Goal: Information Seeking & Learning: Learn about a topic

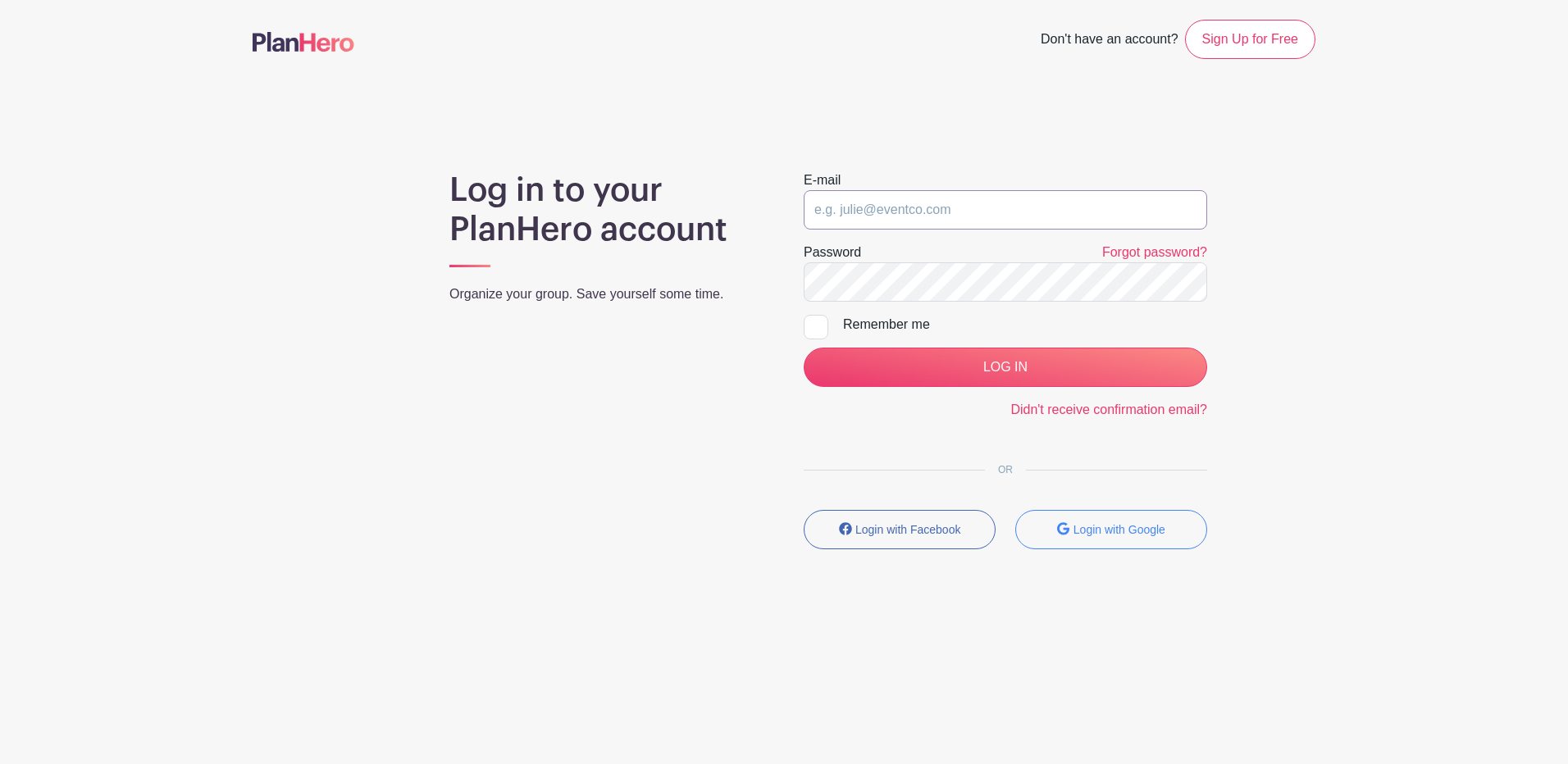
click at [864, 223] on input "email" at bounding box center [1005, 210] width 404 height 40
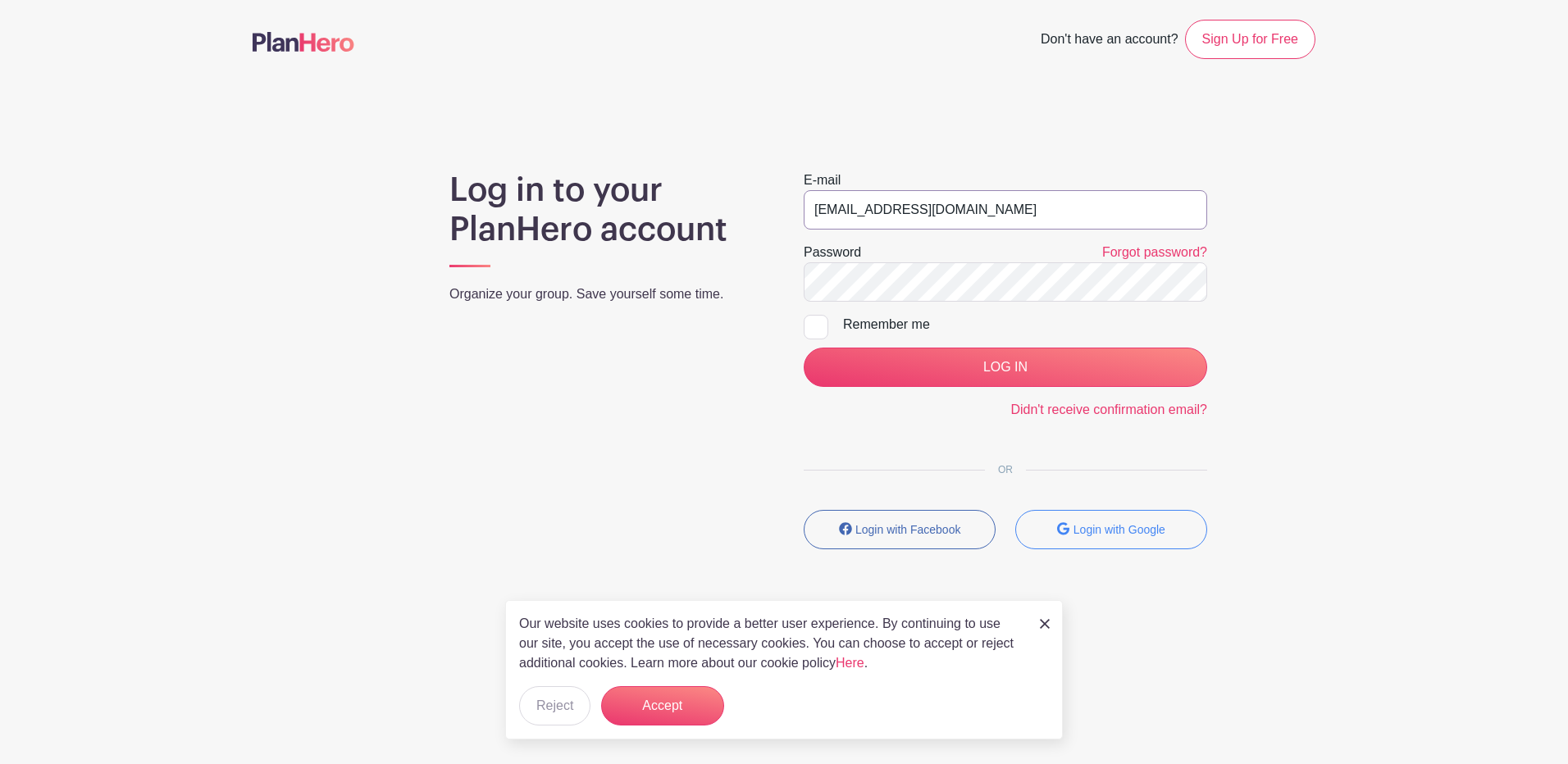
type input "howards@aurora.il.us"
click at [804, 347] on input "LOG IN" at bounding box center [1005, 367] width 404 height 40
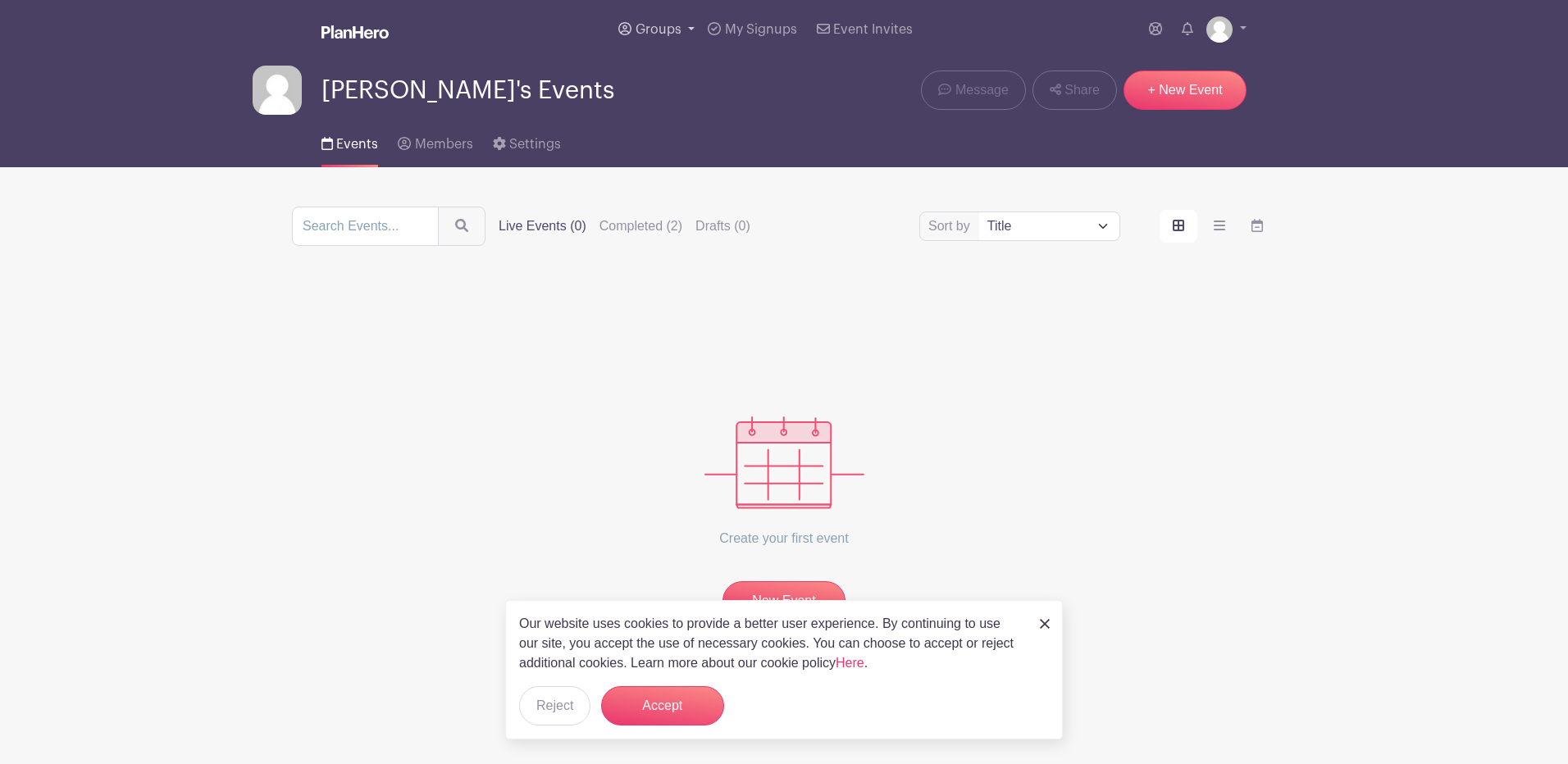
click at [674, 26] on span "Groups" at bounding box center [659, 30] width 46 height 13
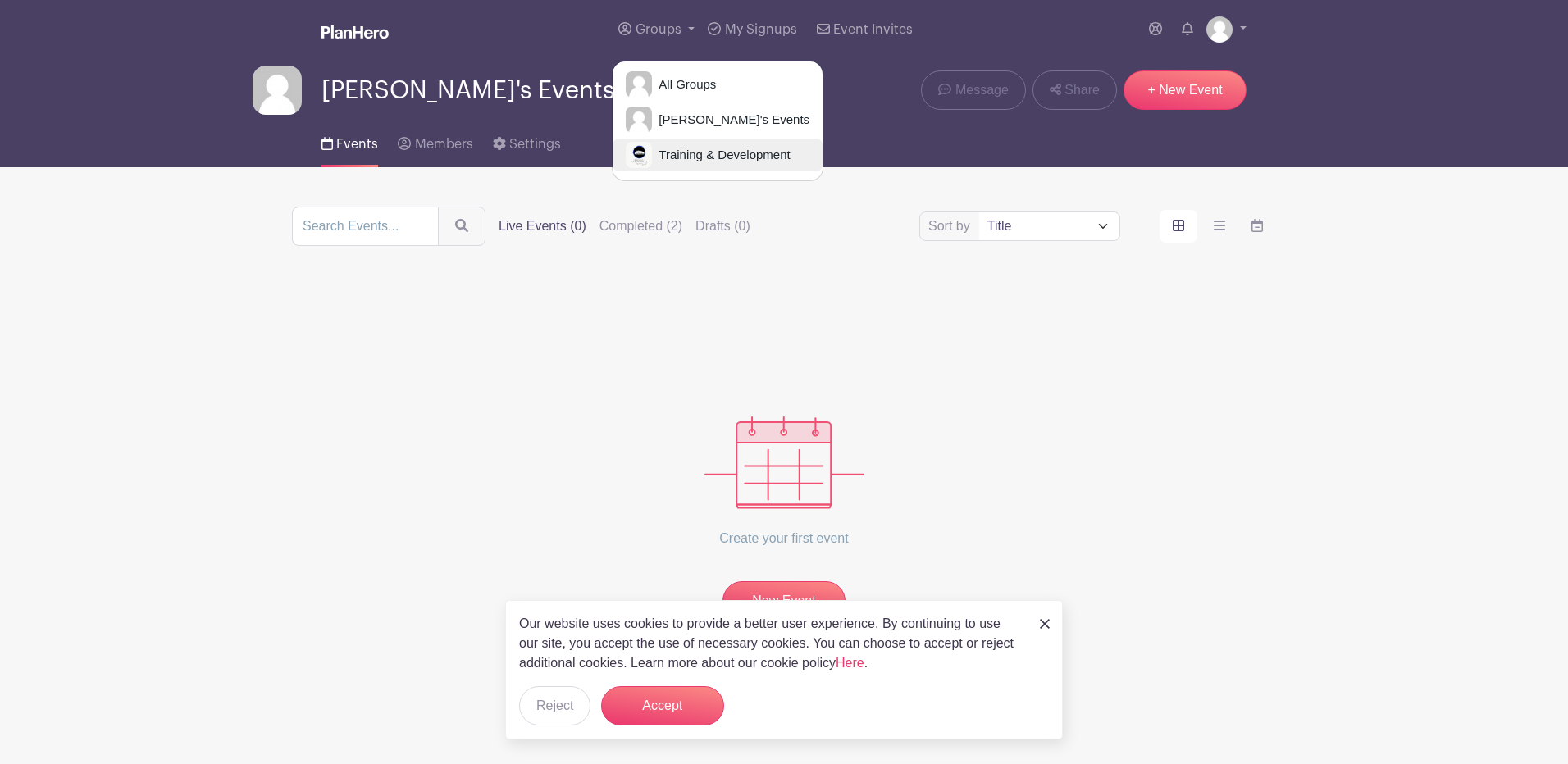
click at [711, 155] on span "Training & Development" at bounding box center [721, 155] width 138 height 18
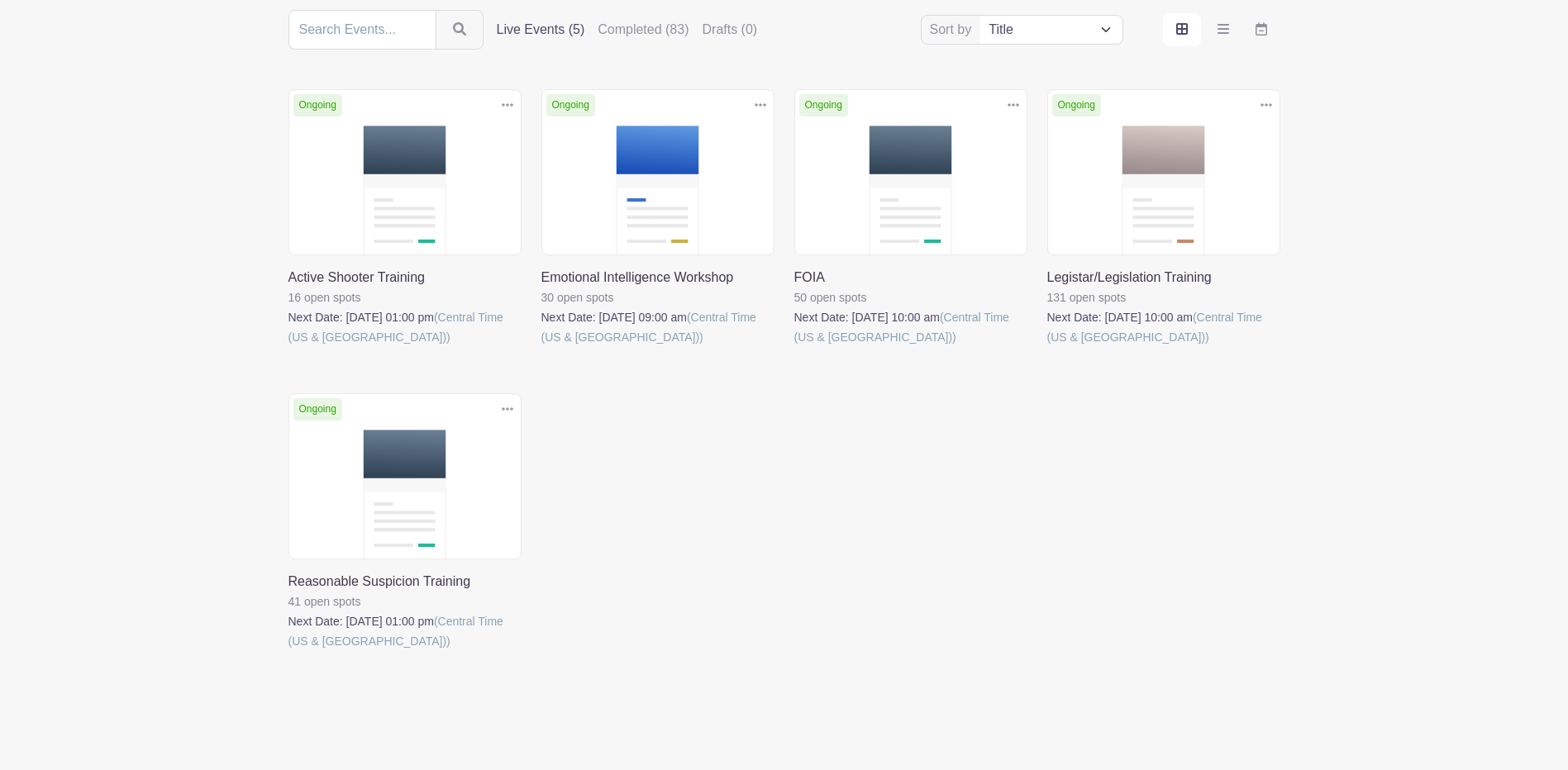
scroll to position [229, 0]
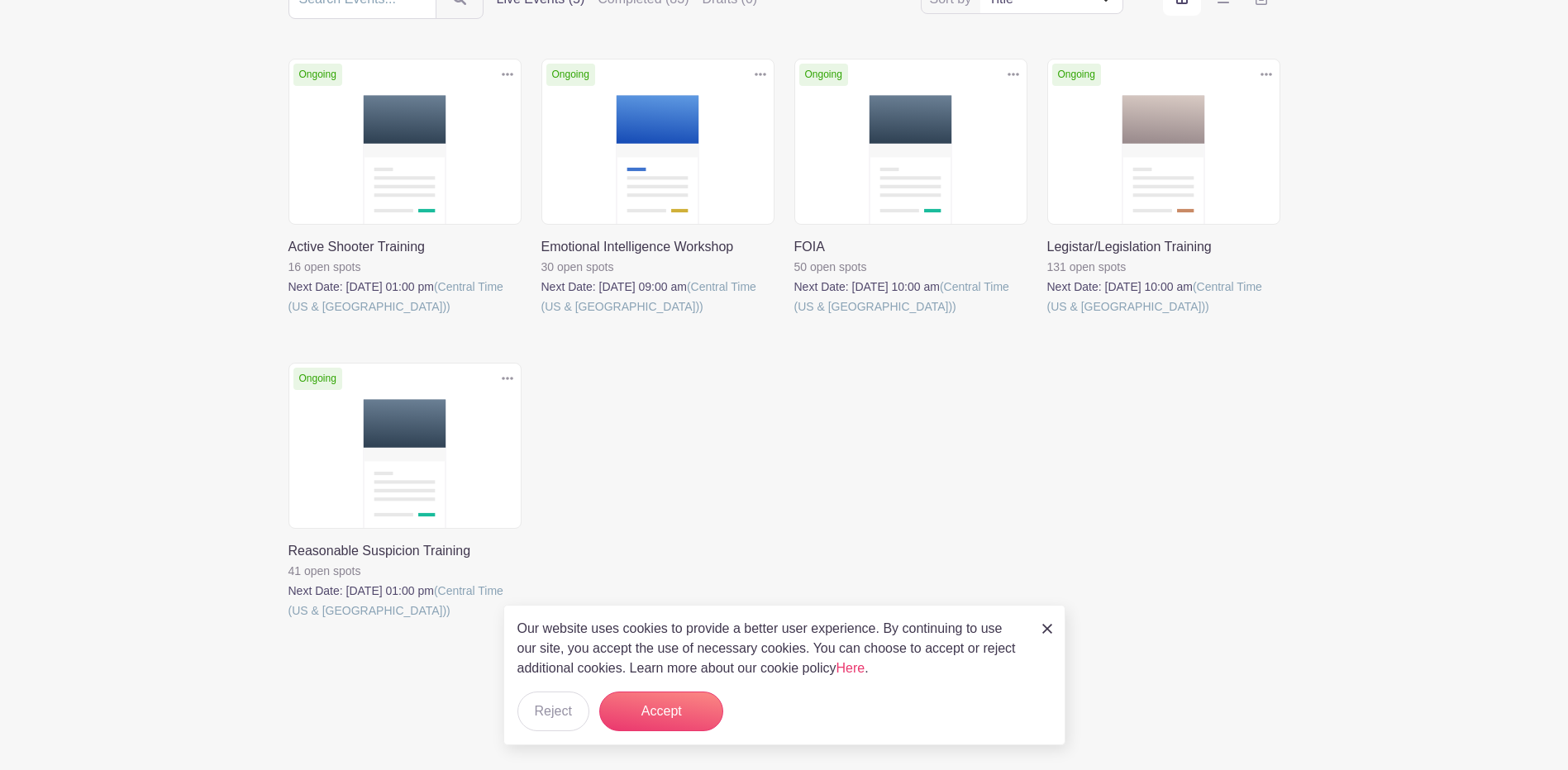
click at [1046, 633] on img at bounding box center [1047, 628] width 10 height 10
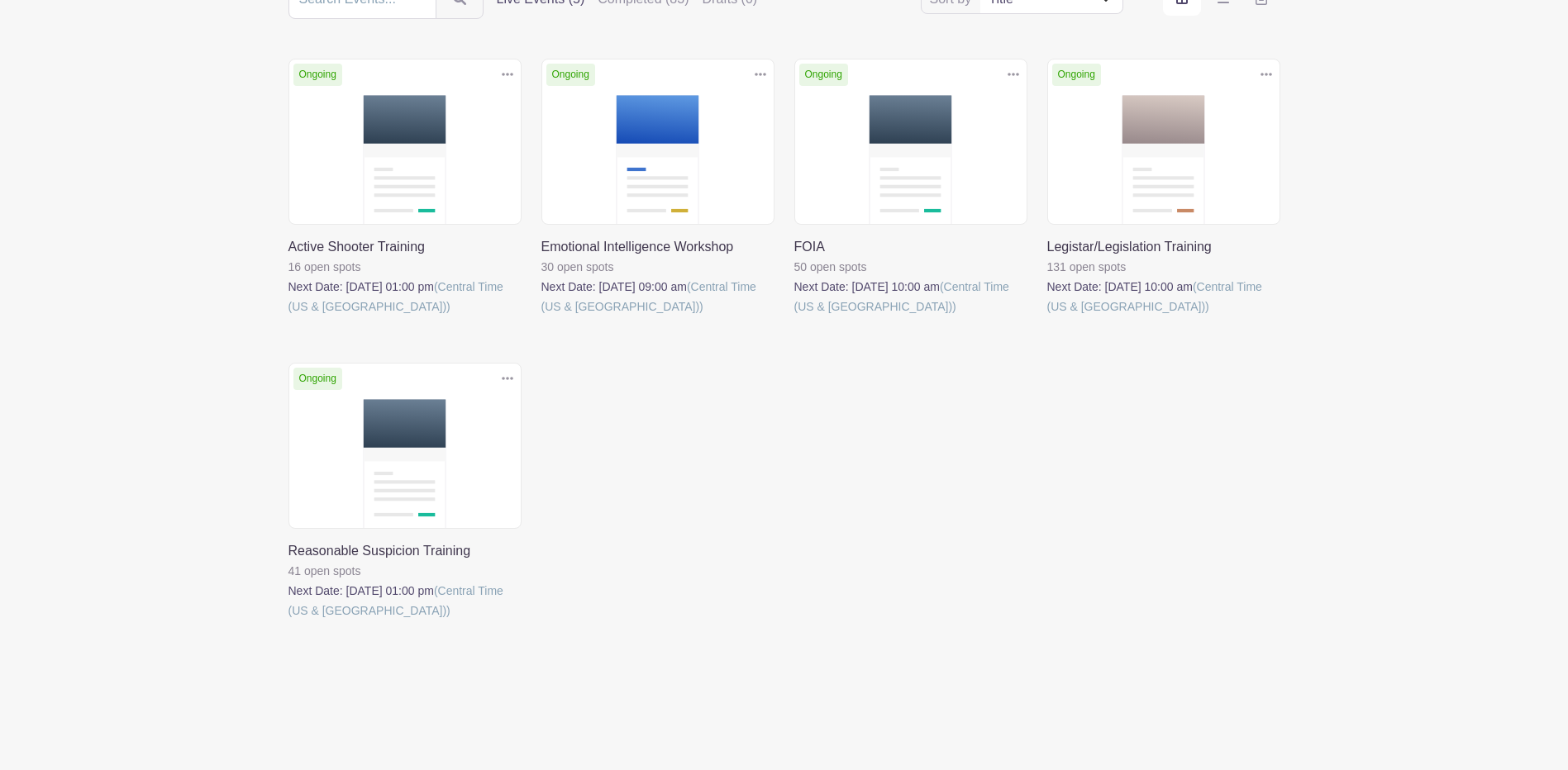
click at [289, 620] on link at bounding box center [289, 620] width 0 height 0
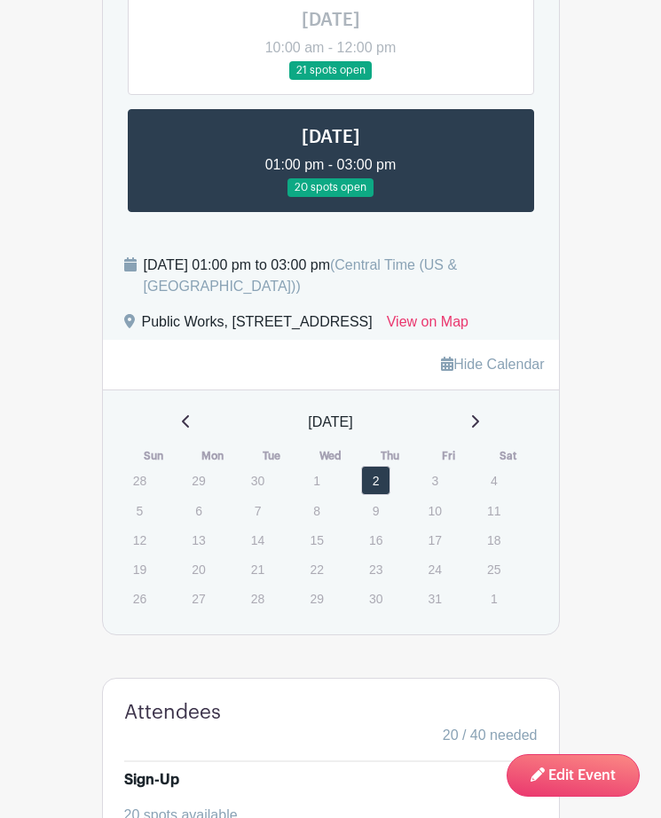
scroll to position [976, 0]
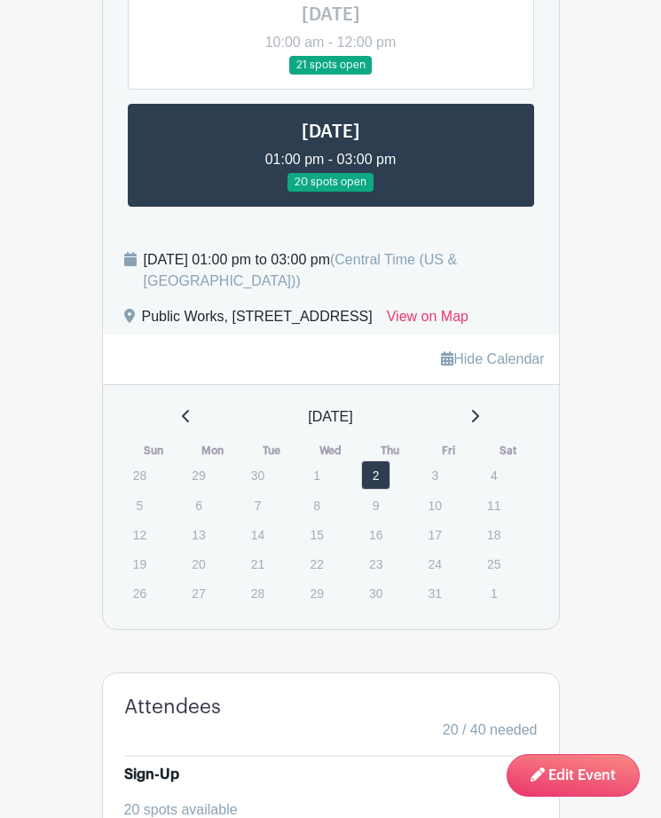
click at [269, 292] on div "[DATE] 01:00 pm to 03:00 pm (Central Time ([GEOGRAPHIC_DATA] & [GEOGRAPHIC_DATA…" at bounding box center [341, 270] width 394 height 43
drag, startPoint x: 278, startPoint y: 292, endPoint x: 213, endPoint y: 289, distance: 64.8
click at [213, 289] on div "[DATE] 01:00 pm to 03:00 pm (Central Time ([GEOGRAPHIC_DATA] & [GEOGRAPHIC_DATA…" at bounding box center [341, 270] width 394 height 43
copy div "[DATE]"
drag, startPoint x: 339, startPoint y: 292, endPoint x: 474, endPoint y: 289, distance: 134.9
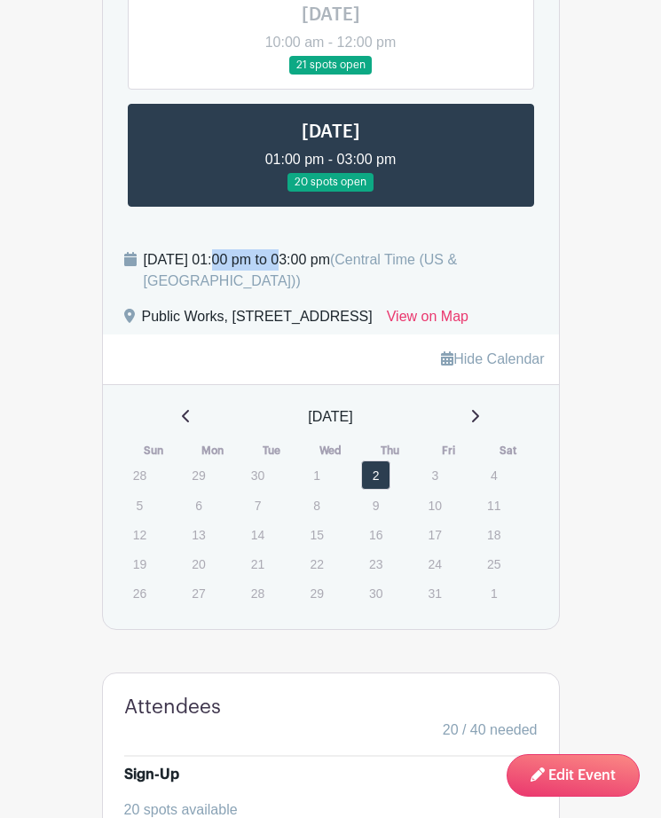
click at [474, 289] on div "[DATE] 01:00 pm to 03:00 pm (Central Time ([GEOGRAPHIC_DATA] & [GEOGRAPHIC_DATA…" at bounding box center [341, 270] width 394 height 43
drag, startPoint x: 474, startPoint y: 289, endPoint x: 469, endPoint y: 297, distance: 9.6
copy div "01:00 pm to 03:00 pm"
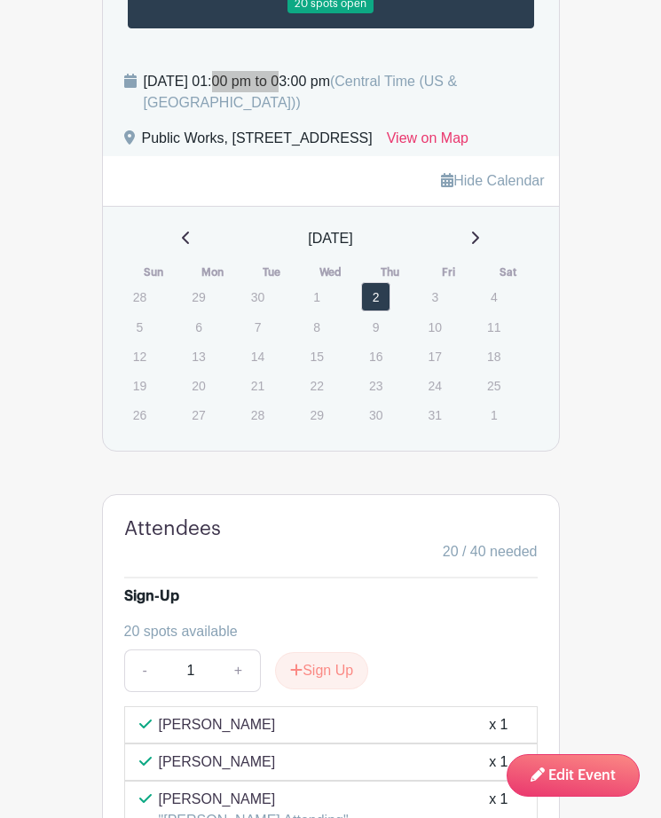
scroll to position [1154, 0]
click at [195, 114] on div "[DATE] 01:00 pm to 03:00 pm (Central Time ([GEOGRAPHIC_DATA] & [GEOGRAPHIC_DATA…" at bounding box center [341, 93] width 394 height 43
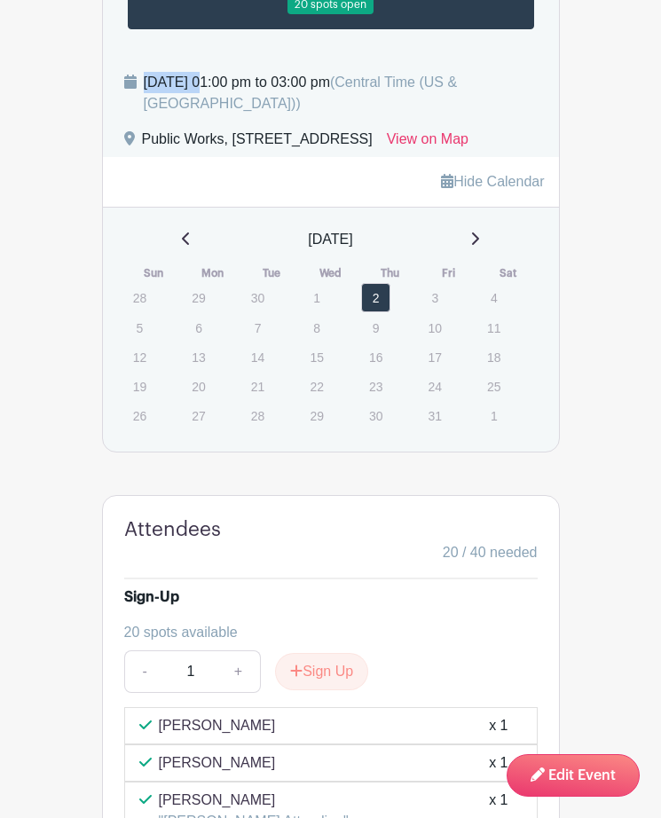
drag, startPoint x: 201, startPoint y: 114, endPoint x: 147, endPoint y: 114, distance: 54.1
click at [147, 114] on div "[DATE] 01:00 pm to 03:00 pm (Central Time ([GEOGRAPHIC_DATA] & [GEOGRAPHIC_DATA…" at bounding box center [341, 93] width 394 height 43
drag, startPoint x: 147, startPoint y: 114, endPoint x: 174, endPoint y: 122, distance: 27.8
copy div "[DATE]"
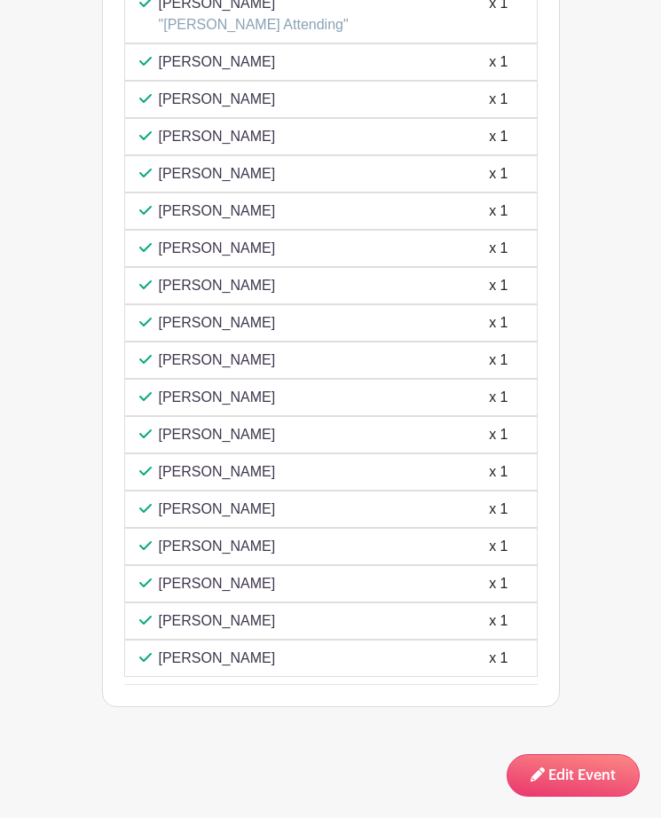
scroll to position [1986, 0]
drag, startPoint x: 161, startPoint y: 49, endPoint x: 372, endPoint y: 659, distance: 646.1
click at [372, 659] on div "[PERSON_NAME] x 1 [PERSON_NAME] x 1 [PERSON_NAME] "[PERSON_NAME] Attending" x 1…" at bounding box center [331, 293] width 414 height 767
copy div "[PERSON_NAME] x 1 [PERSON_NAME] x 1 [PERSON_NAME] "[PERSON_NAME] Attending" x 1…"
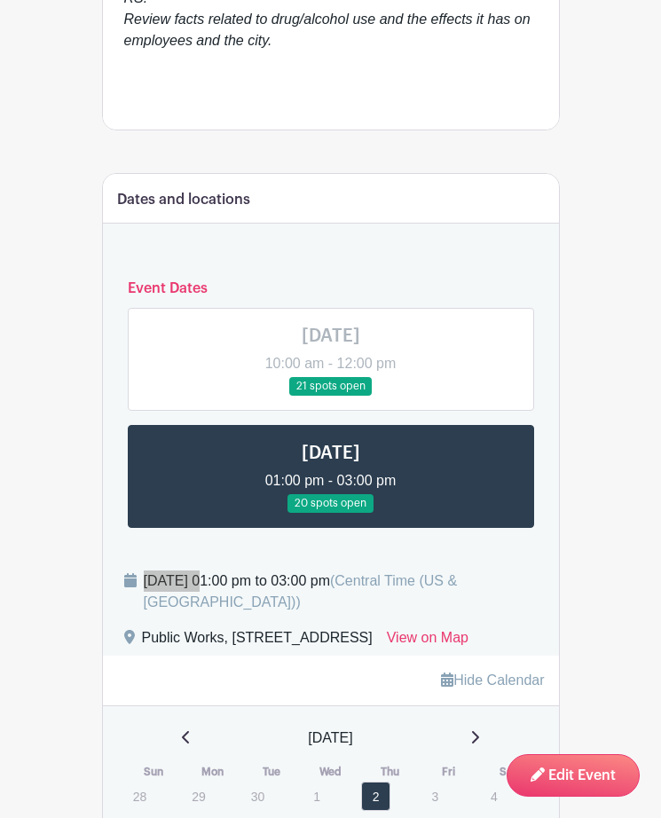
scroll to position [832, 0]
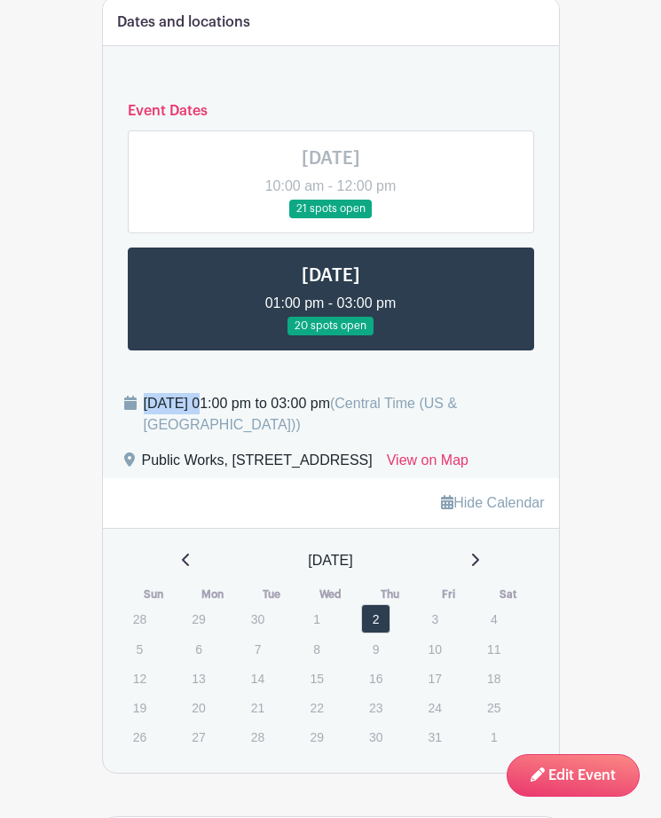
drag, startPoint x: 145, startPoint y: 438, endPoint x: 473, endPoint y: 448, distance: 328.5
click at [473, 436] on div "[DATE] 01:00 pm to 03:00 pm (Central Time ([GEOGRAPHIC_DATA] & [GEOGRAPHIC_DATA…" at bounding box center [341, 414] width 394 height 43
drag, startPoint x: 473, startPoint y: 448, endPoint x: 461, endPoint y: 446, distance: 12.6
copy div "[DATE] 01:00 pm to 03:00 pm"
